Goal: Information Seeking & Learning: Learn about a topic

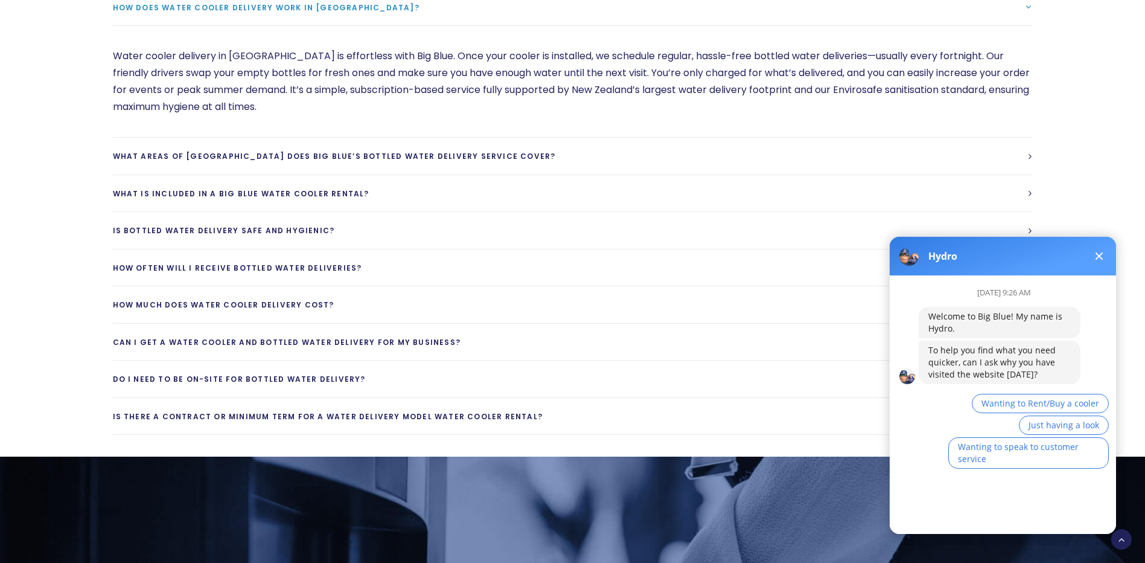
scroll to position [3743, 0]
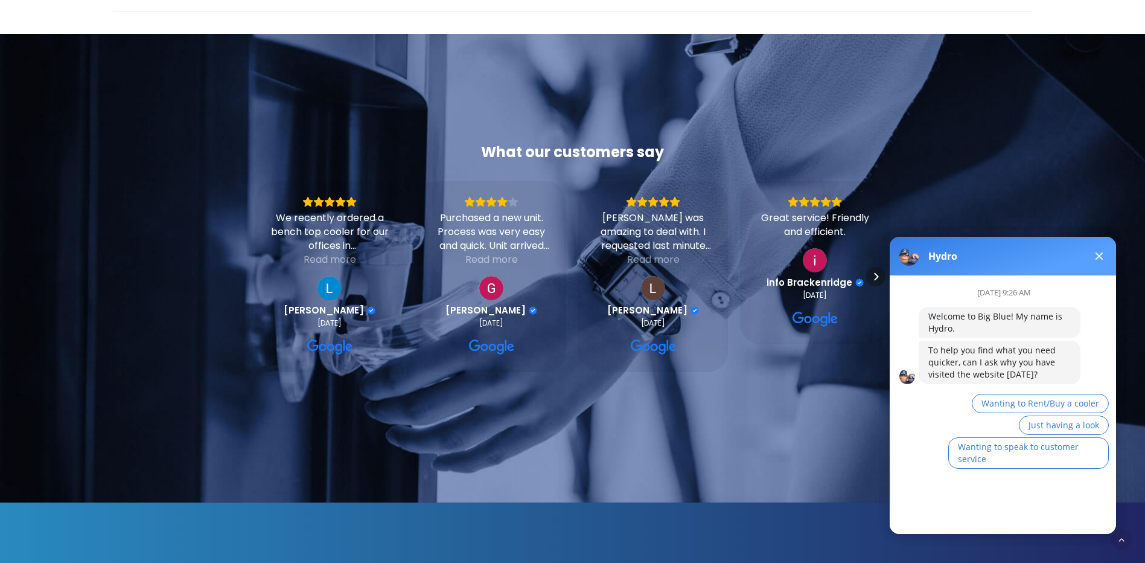
click at [1103, 252] on button at bounding box center [1099, 256] width 14 height 14
click at [1105, 252] on button at bounding box center [1099, 256] width 14 height 14
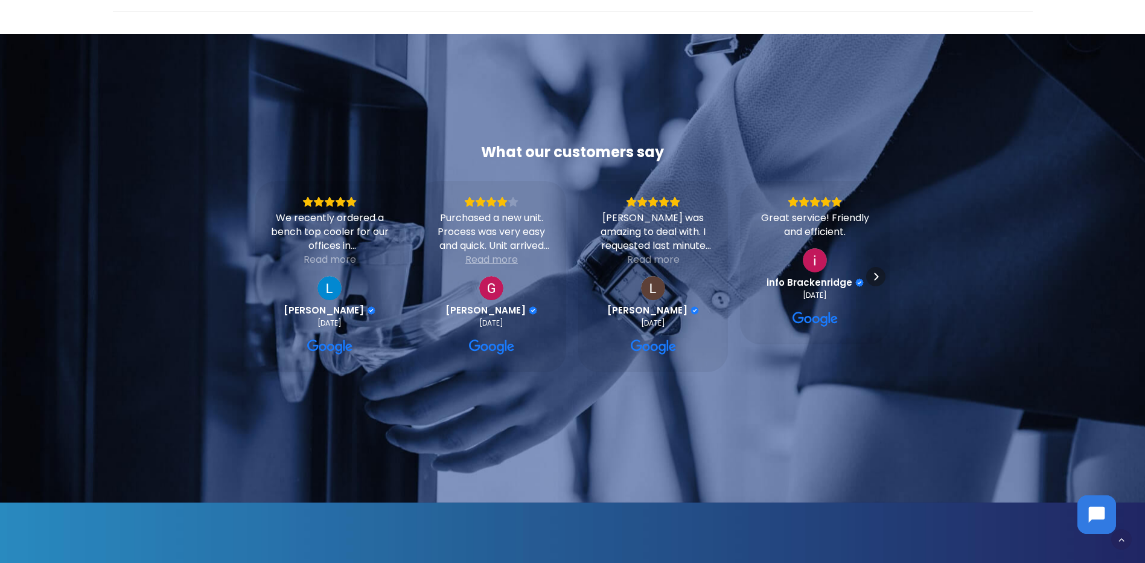
click at [513, 252] on div "Read more" at bounding box center [491, 259] width 53 height 14
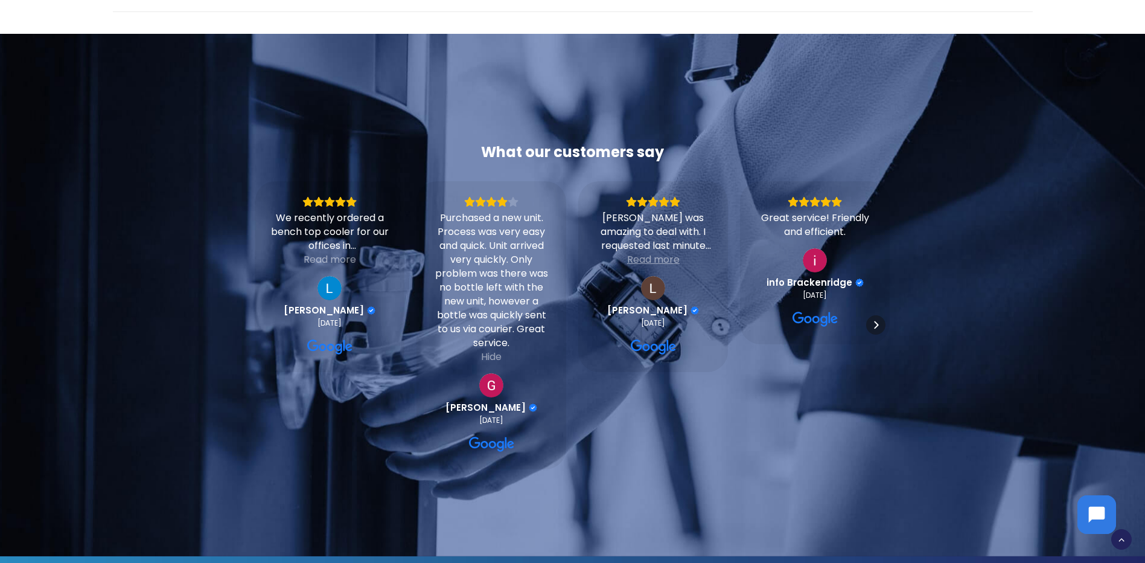
click at [664, 252] on div "Read more" at bounding box center [653, 259] width 53 height 14
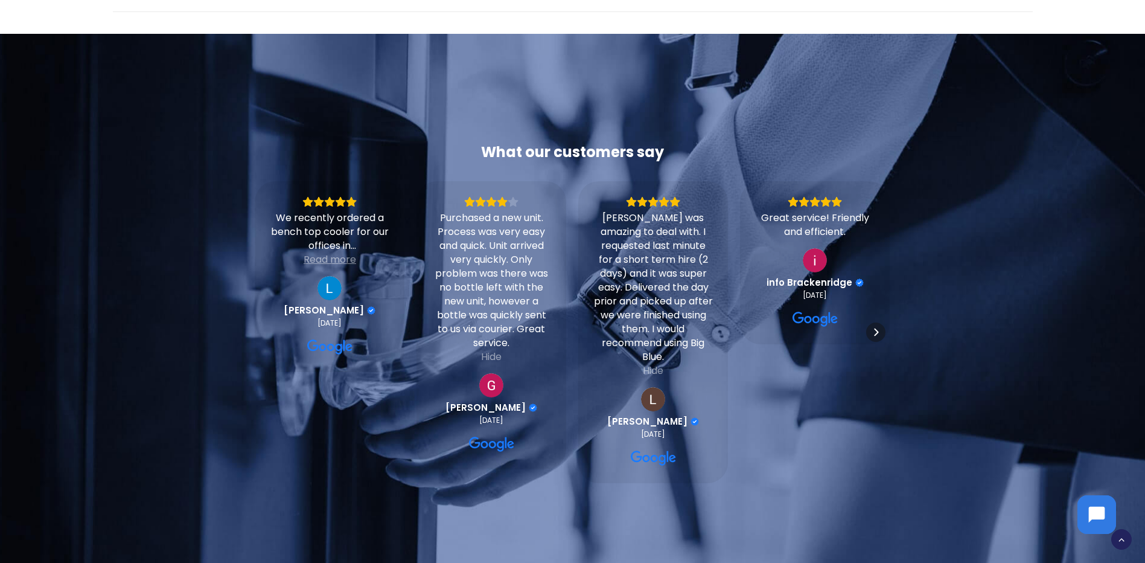
click at [338, 252] on div "Read more" at bounding box center [330, 259] width 53 height 14
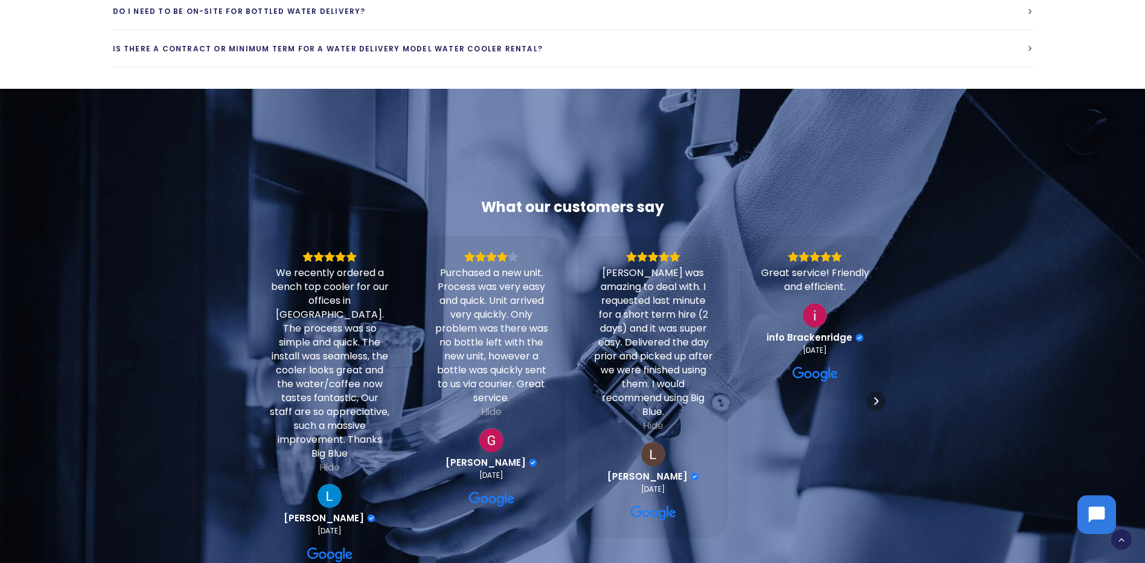
scroll to position [3683, 0]
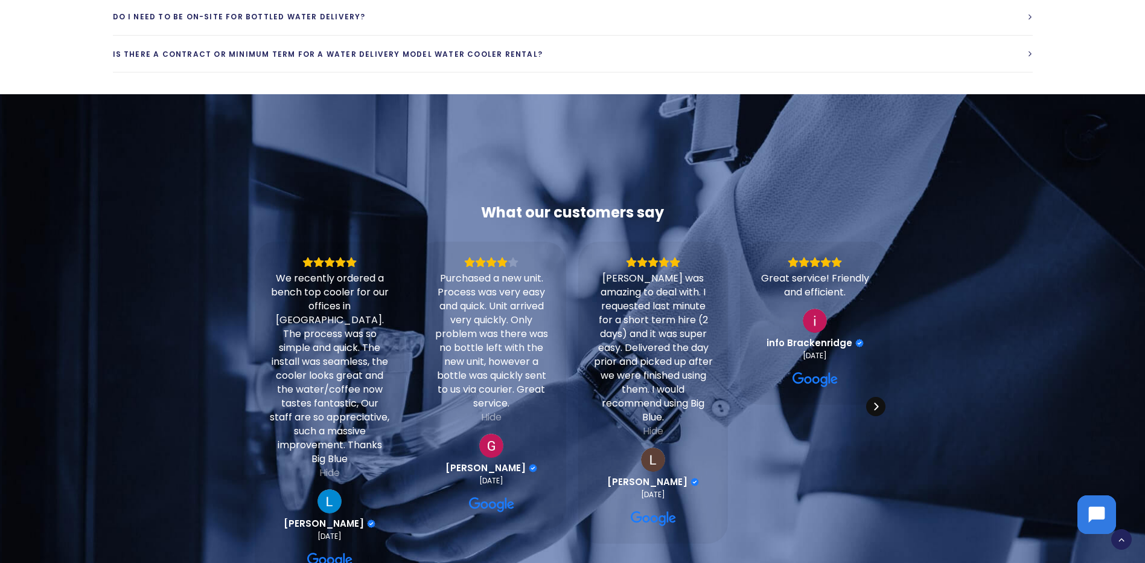
click at [878, 403] on icon "Next" at bounding box center [876, 407] width 4 height 8
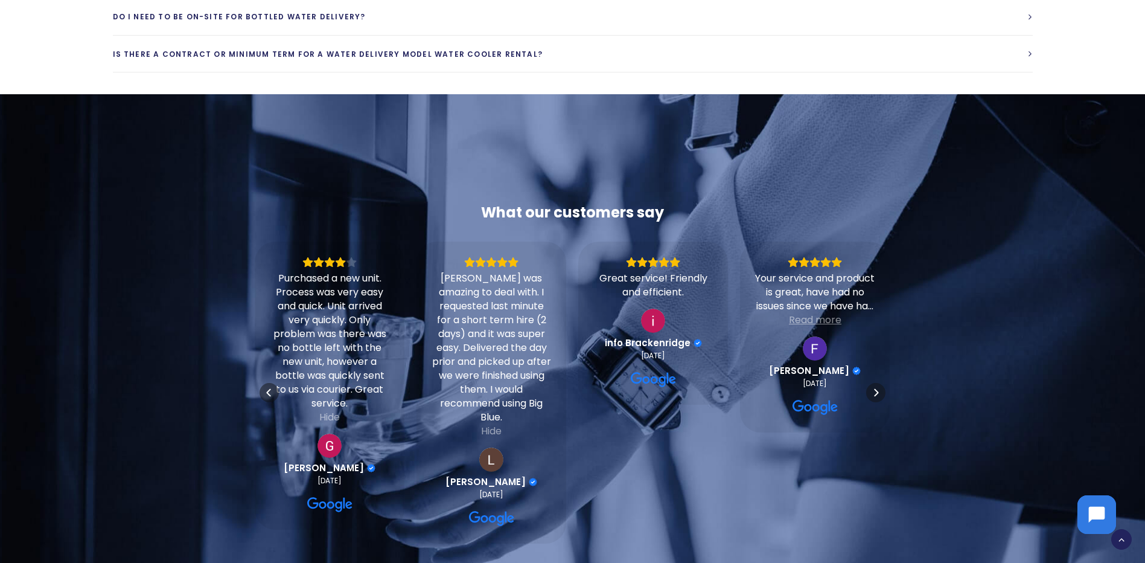
click at [820, 313] on div "Read more" at bounding box center [815, 320] width 53 height 14
click at [874, 388] on icon "Next" at bounding box center [876, 393] width 10 height 10
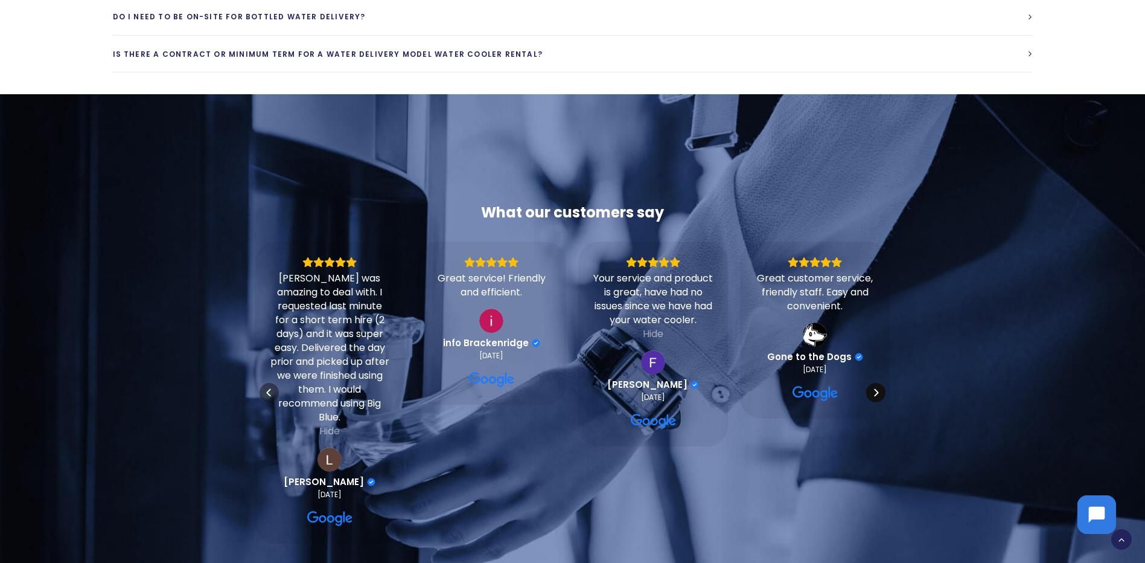
click at [874, 388] on icon "Next" at bounding box center [876, 393] width 10 height 10
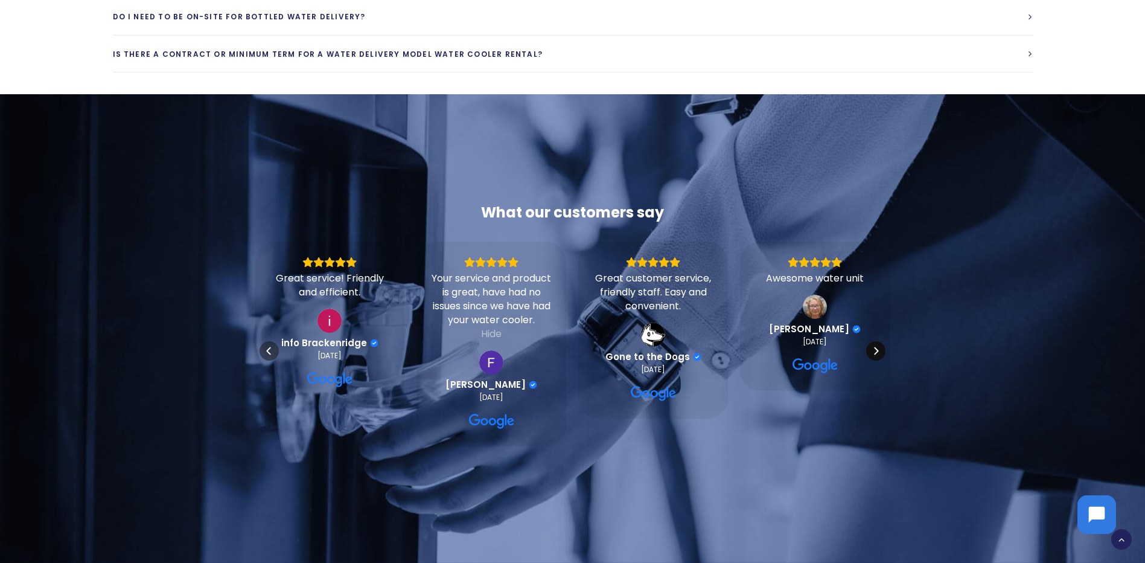
click at [874, 381] on div "We recently ordered a bench top cooler for our offices in [GEOGRAPHIC_DATA]. Th…" at bounding box center [572, 350] width 635 height 219
click at [879, 346] on icon "Next" at bounding box center [876, 351] width 10 height 10
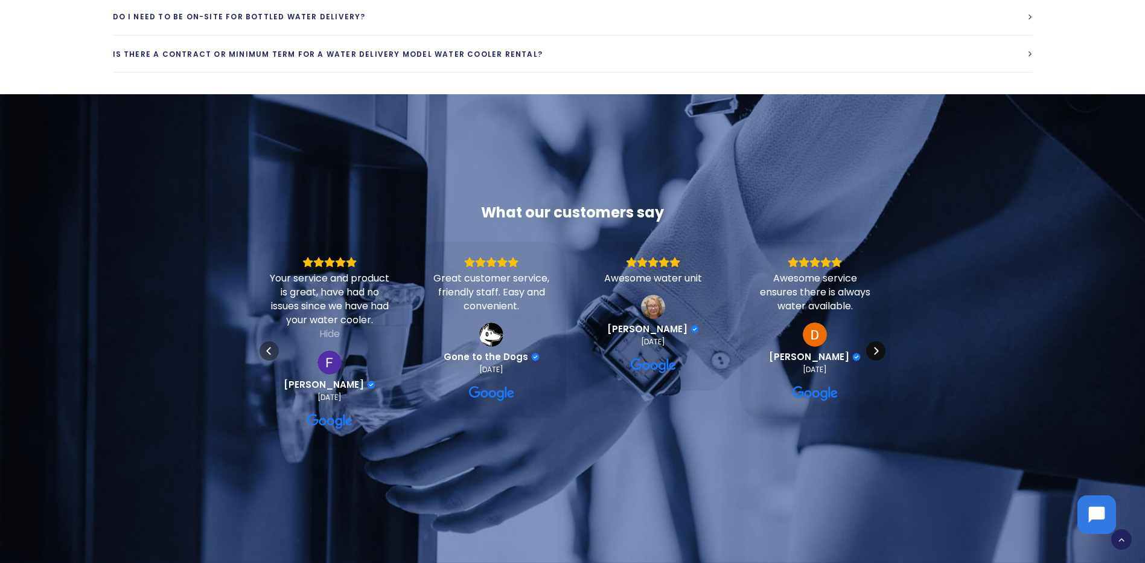
click at [879, 346] on icon "Next" at bounding box center [876, 351] width 10 height 10
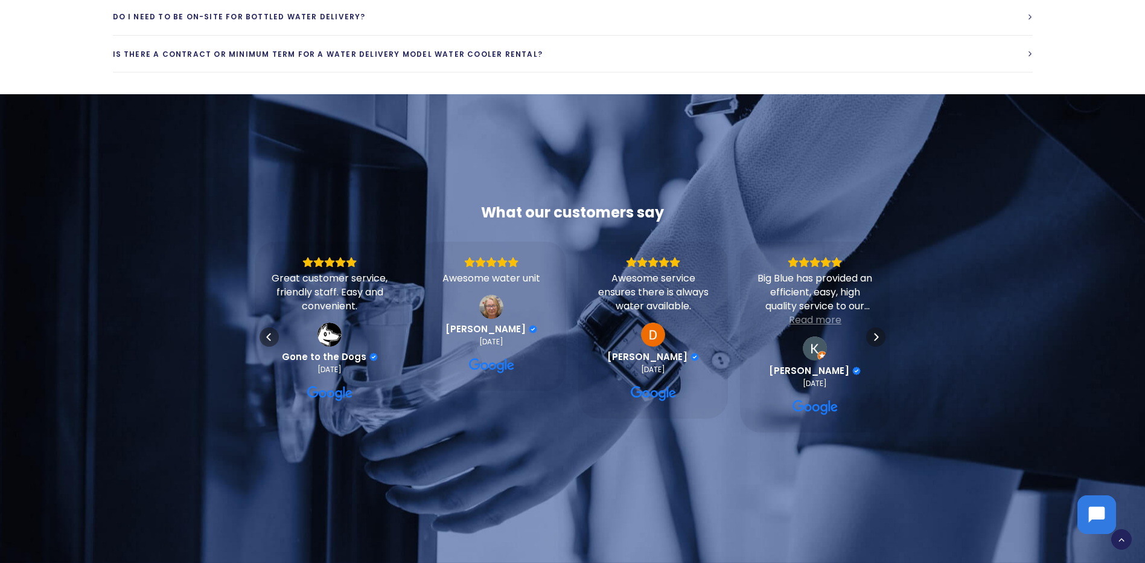
click at [811, 313] on div "Read more" at bounding box center [815, 320] width 53 height 14
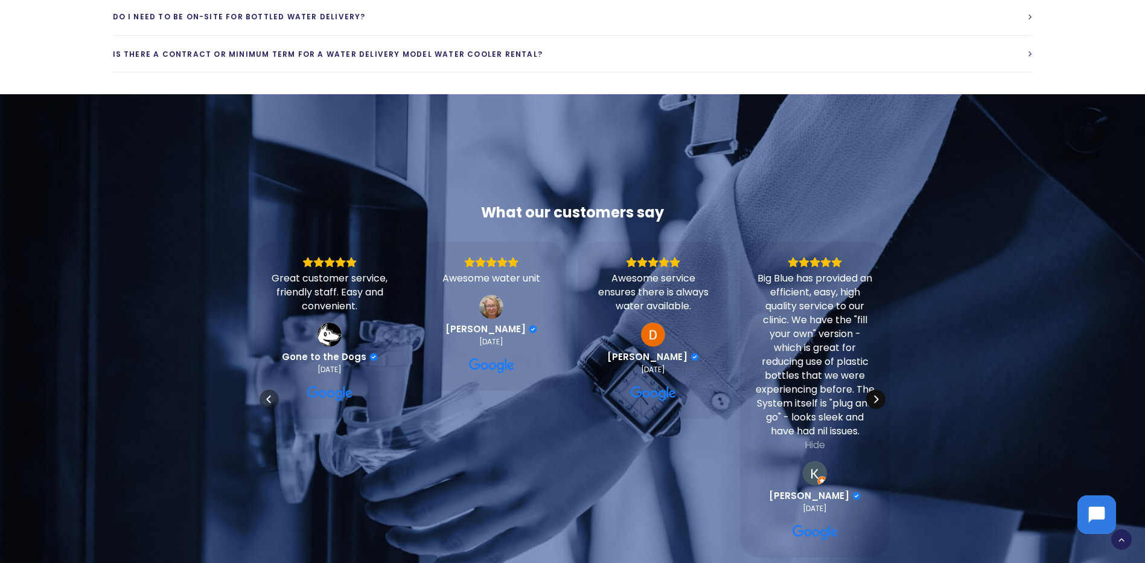
click at [876, 395] on icon "Next" at bounding box center [876, 399] width 4 height 8
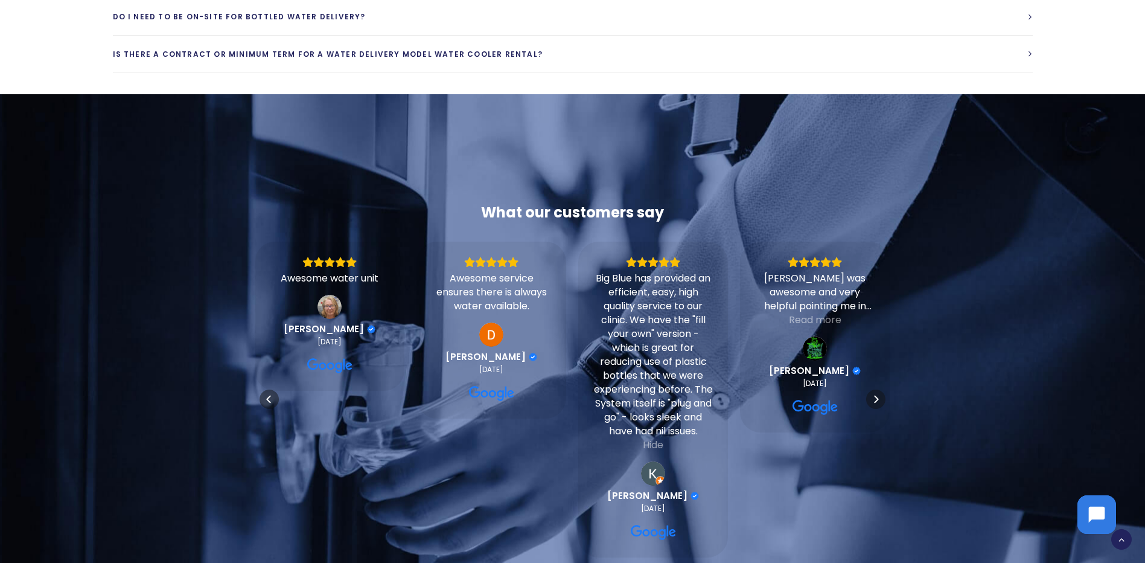
click at [822, 313] on div "Read more" at bounding box center [815, 320] width 53 height 14
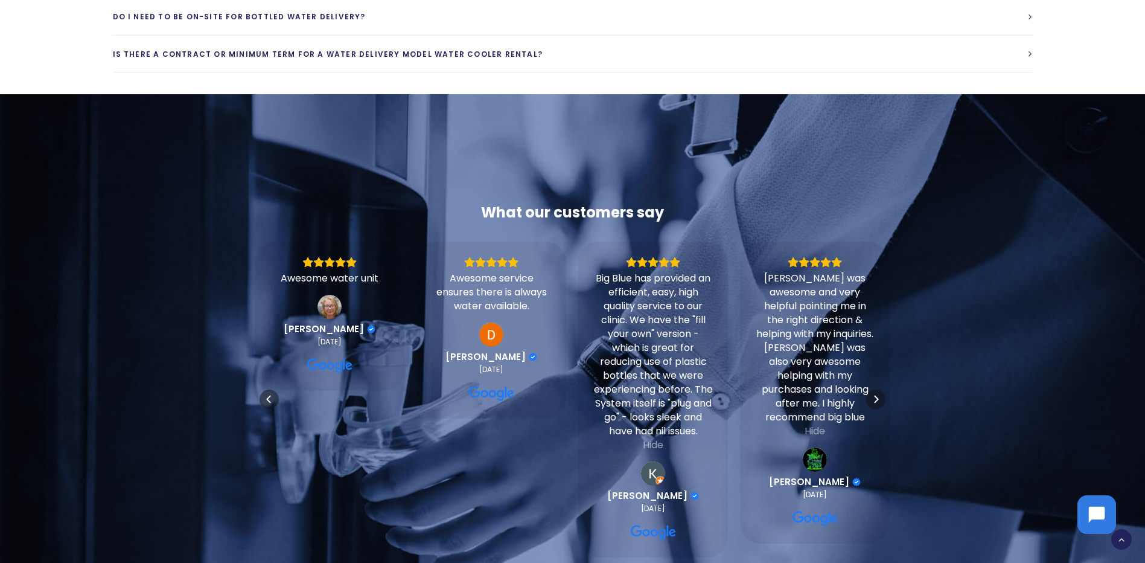
click at [169, 399] on div at bounding box center [151, 380] width 164 height 354
click at [878, 394] on icon "Next" at bounding box center [876, 399] width 10 height 10
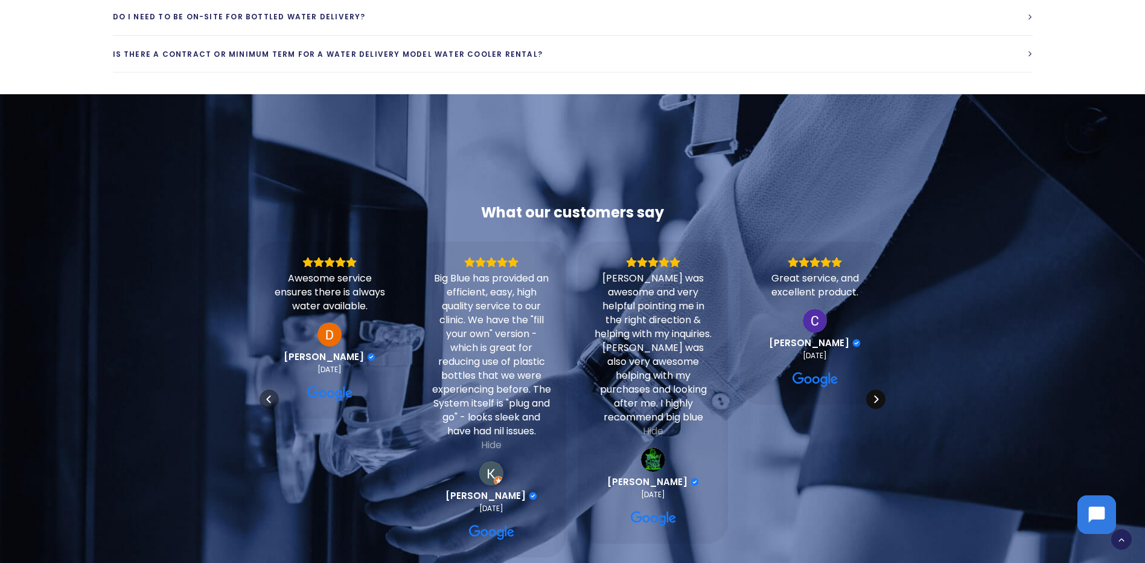
click at [878, 394] on icon "Next" at bounding box center [876, 399] width 10 height 10
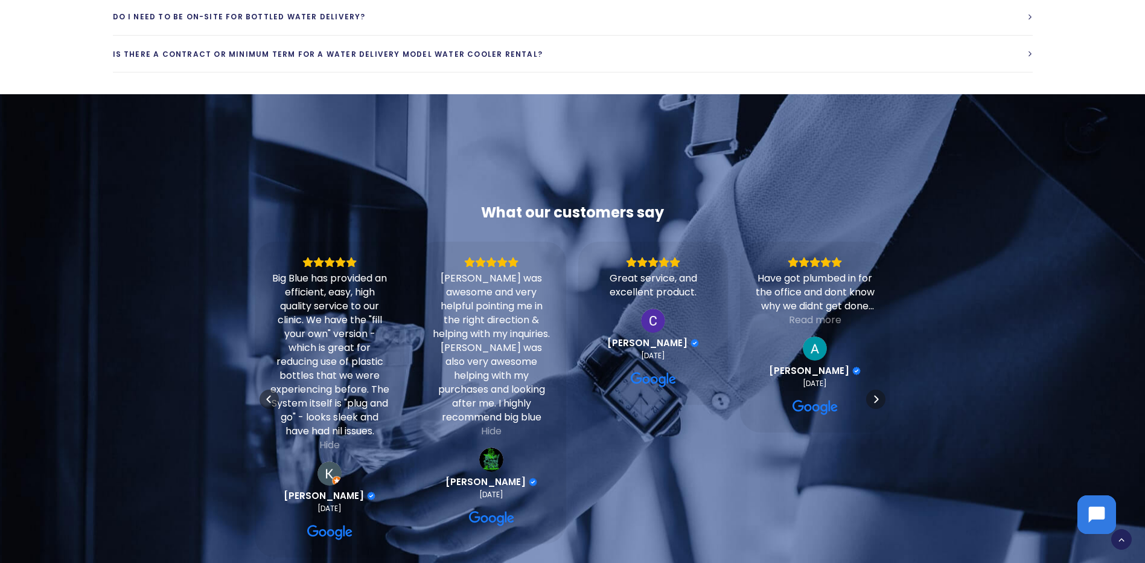
click at [820, 315] on div "Have got plumbed in for the office and dont know why we didnt get done sooner. …" at bounding box center [815, 337] width 120 height 161
click at [822, 313] on div "Read more" at bounding box center [815, 320] width 53 height 14
